Goal: Task Accomplishment & Management: Manage account settings

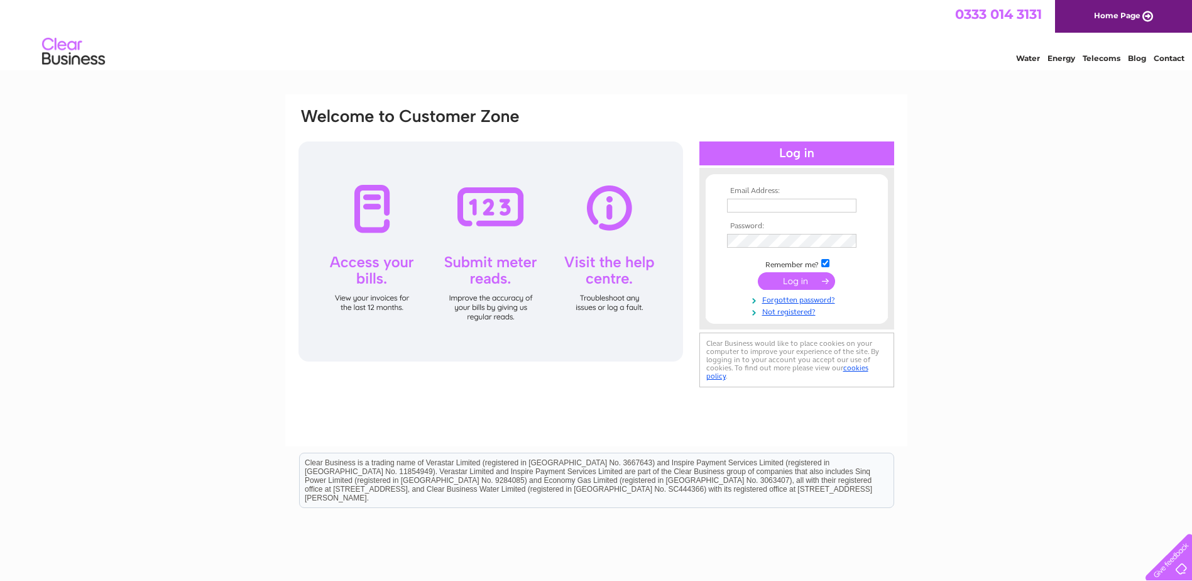
click at [824, 214] on td at bounding box center [797, 205] width 146 height 20
click at [819, 210] on input "text" at bounding box center [791, 206] width 129 height 14
type input "[EMAIL_ADDRESS][DOMAIN_NAME]"
click at [777, 289] on input "submit" at bounding box center [796, 282] width 77 height 18
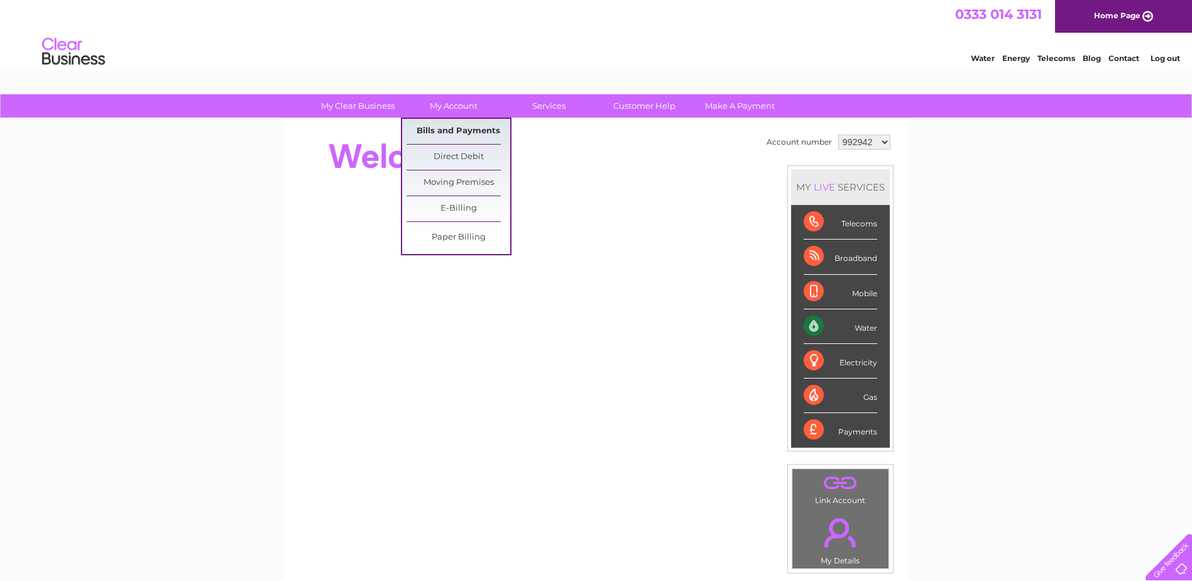
click at [450, 128] on link "Bills and Payments" at bounding box center [458, 131] width 104 height 25
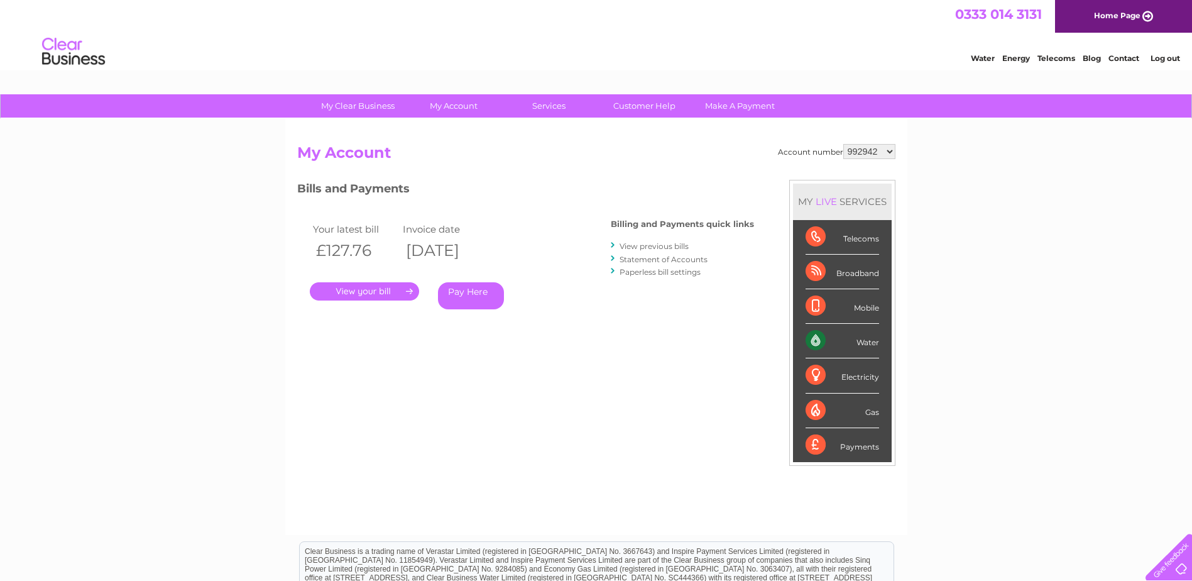
click at [362, 290] on link "." at bounding box center [364, 291] width 109 height 18
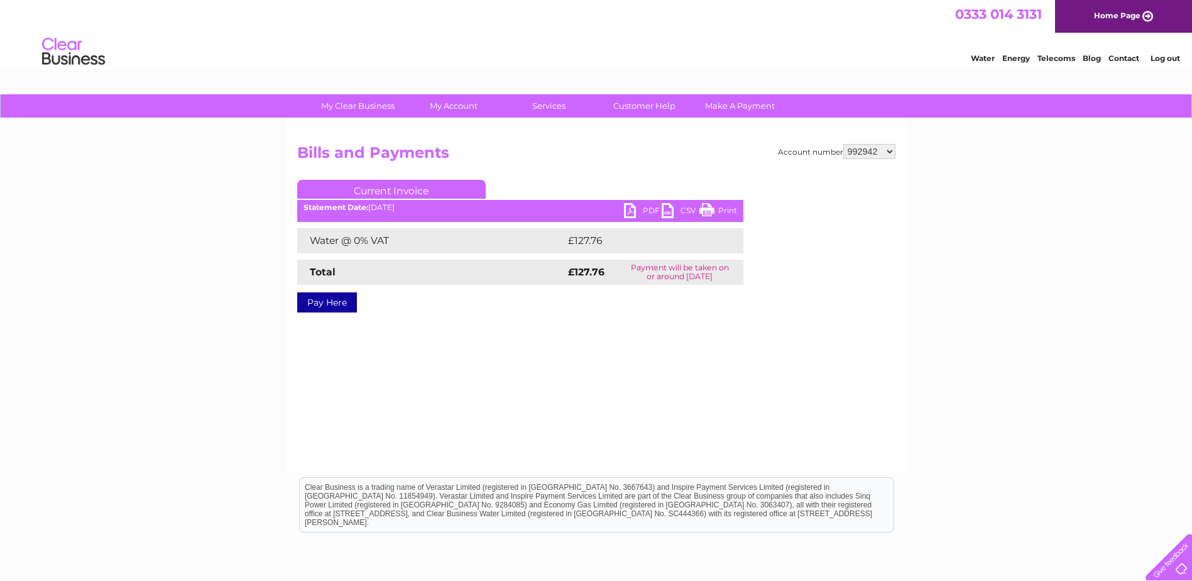
click at [653, 204] on link "PDF" at bounding box center [643, 212] width 38 height 18
